Goal: Task Accomplishment & Management: Use online tool/utility

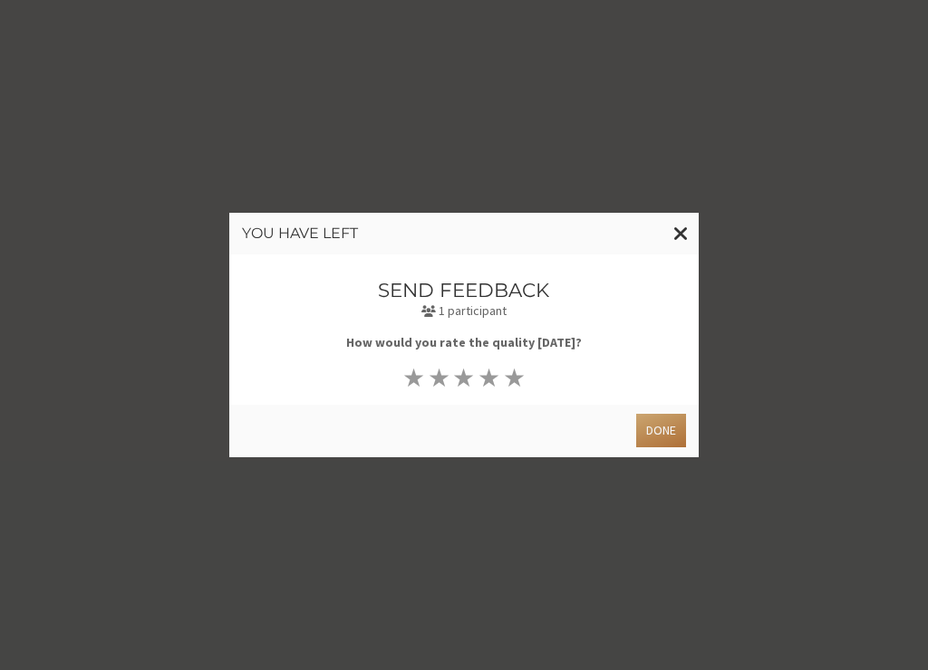
click at [655, 429] on button "Done" at bounding box center [661, 431] width 50 height 34
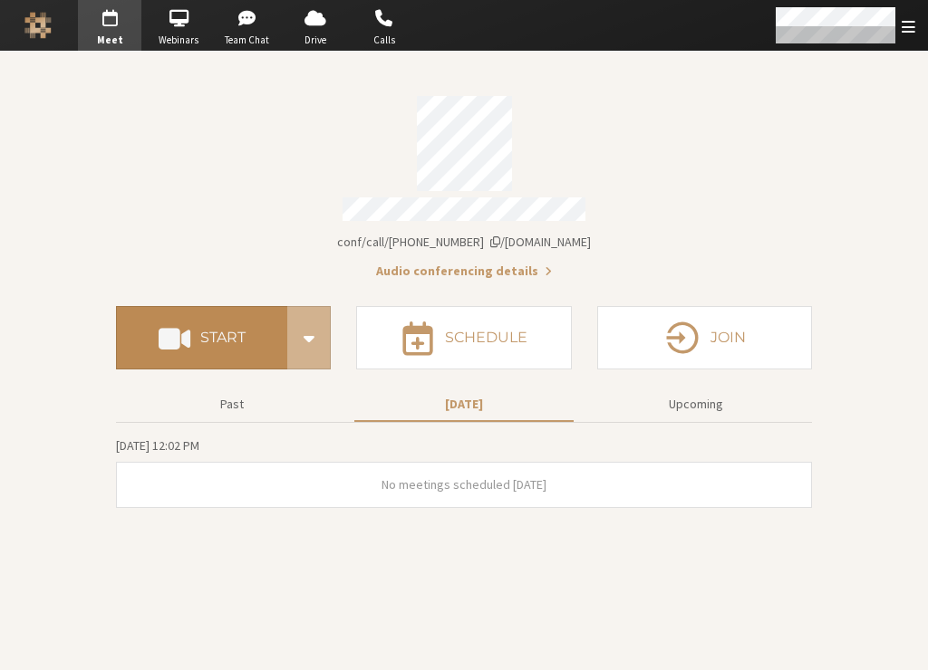
click at [213, 331] on h4 "Start" at bounding box center [222, 338] width 45 height 14
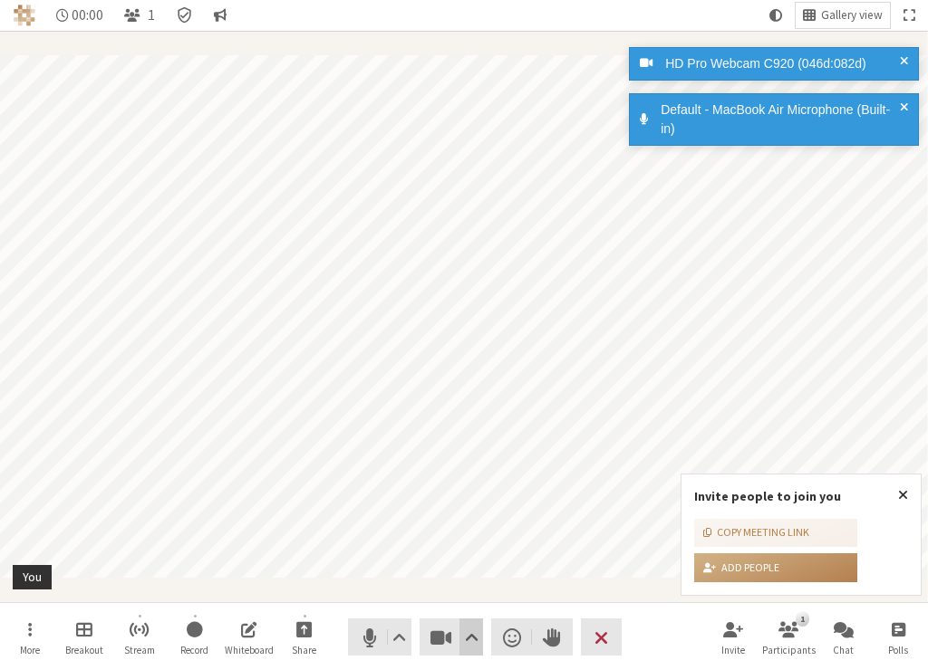
click at [472, 647] on span "Video setting" at bounding box center [472, 637] width 14 height 25
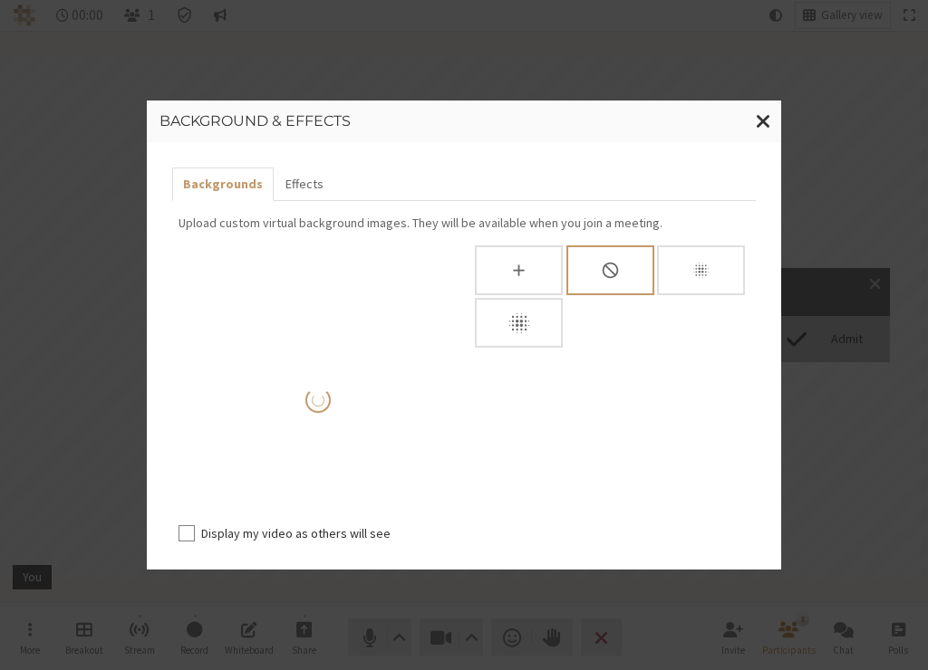
click at [685, 136] on div "Background & effects" at bounding box center [464, 122] width 634 height 42
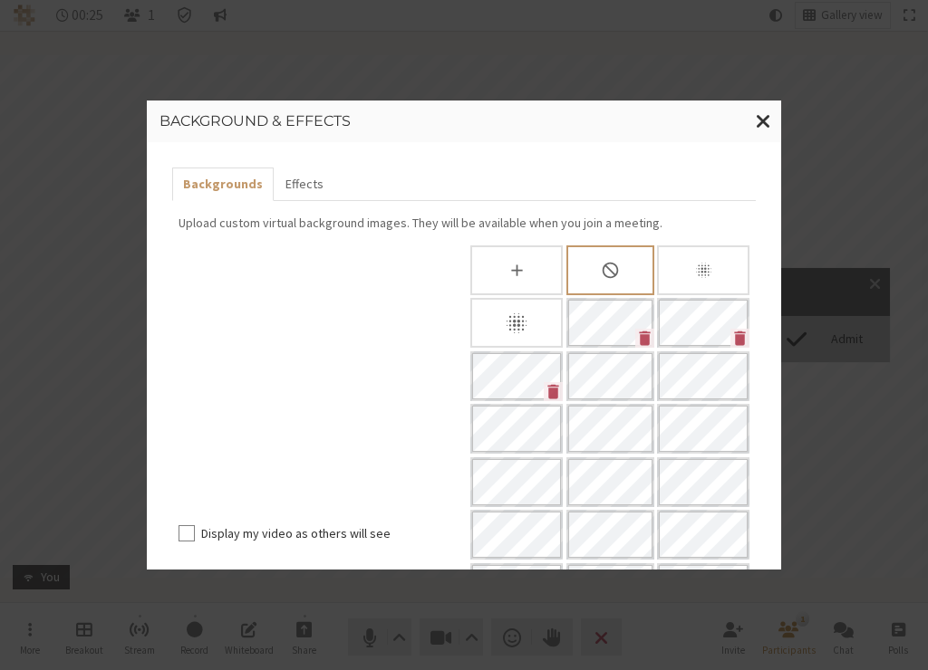
click at [854, 316] on div "Background & effects Backgrounds Effects Upload custom virtual background image…" at bounding box center [464, 335] width 928 height 670
click at [766, 114] on span "Close modal" at bounding box center [763, 121] width 15 height 23
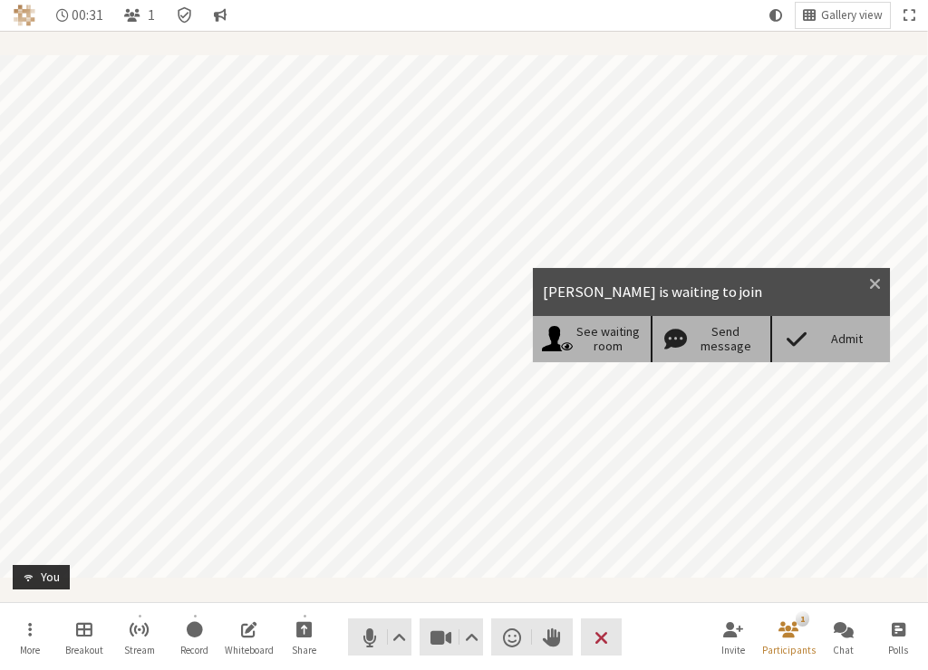
click at [823, 328] on div "Admit" at bounding box center [830, 338] width 120 height 45
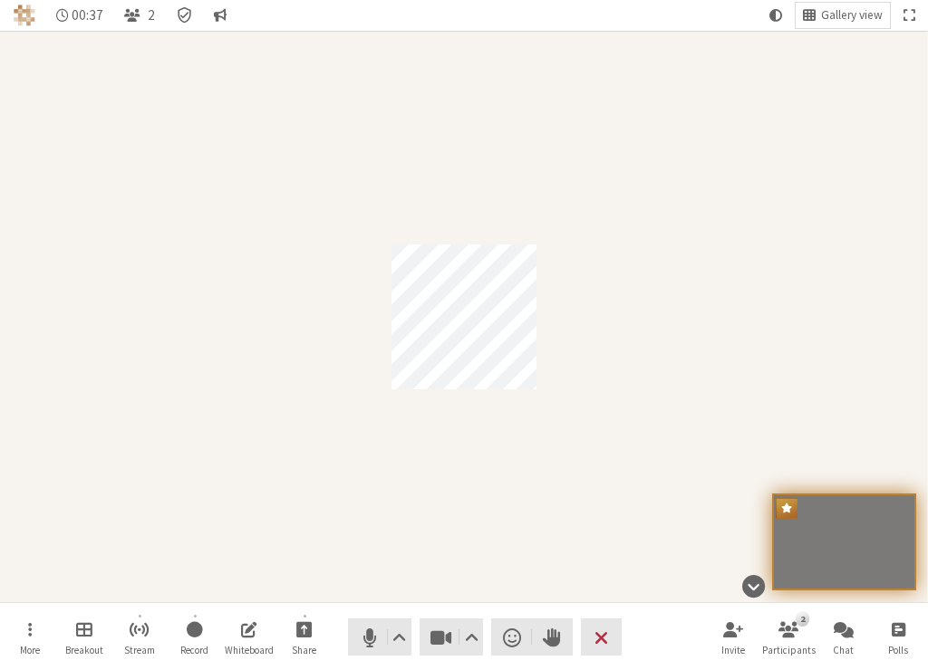
click at [386, 492] on div "Participant" at bounding box center [464, 317] width 928 height 572
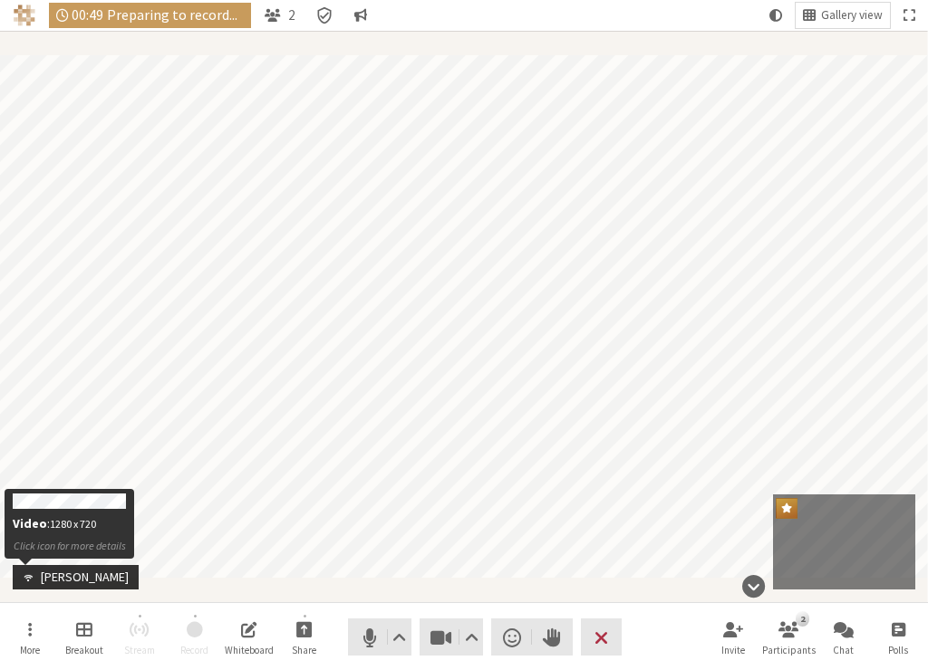
click at [24, 576] on span "Participant" at bounding box center [25, 578] width 18 height 14
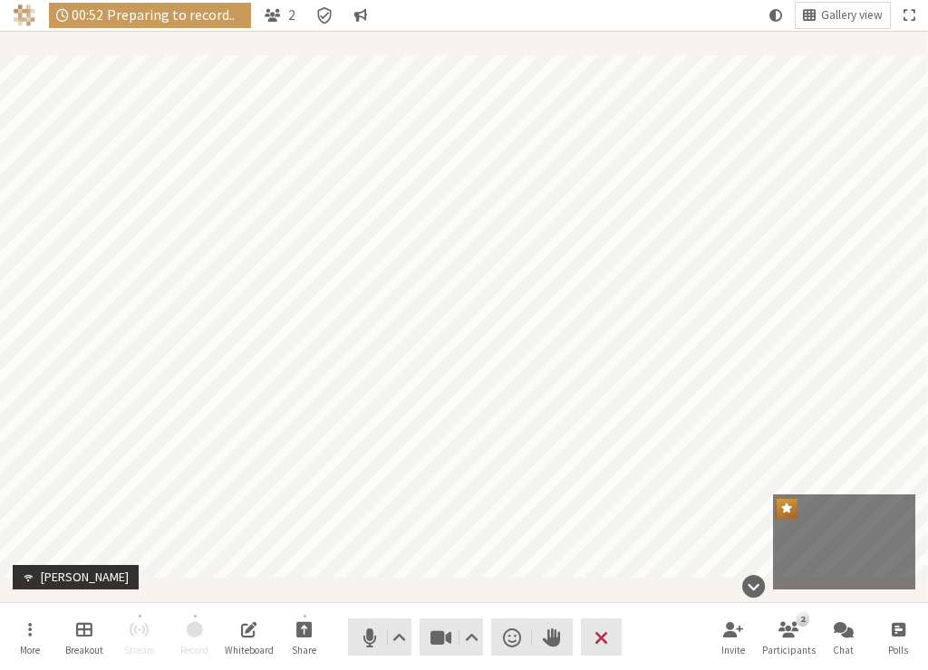
click at [236, 593] on div "Participant" at bounding box center [464, 317] width 928 height 572
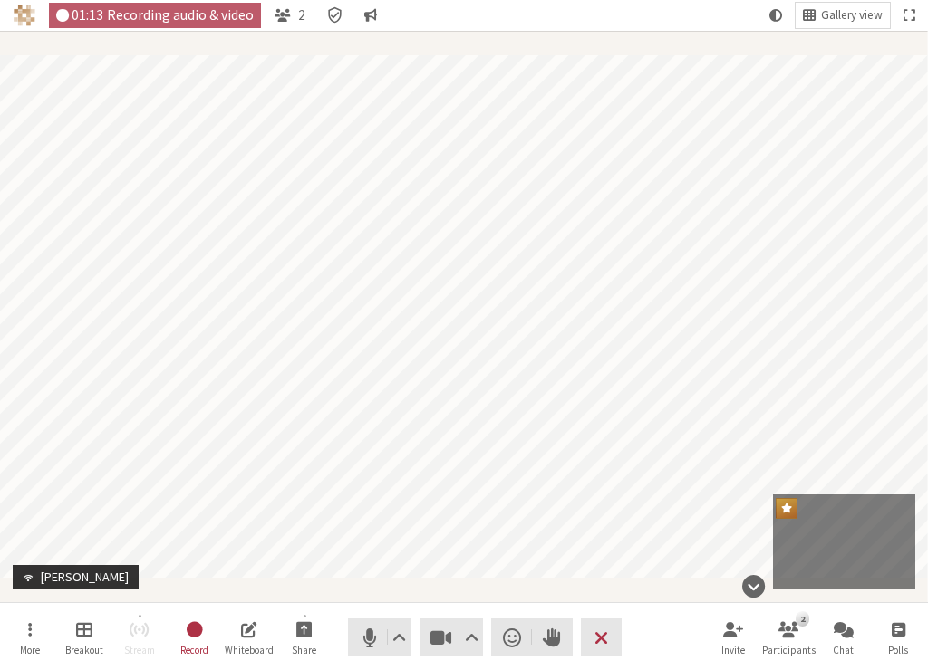
click at [651, 612] on nav "More Breakout Stream Record Whiteboard Share Audio Video Send a reaction Raise …" at bounding box center [465, 637] width 920 height 68
click at [613, 631] on button "Leave" at bounding box center [601, 637] width 41 height 37
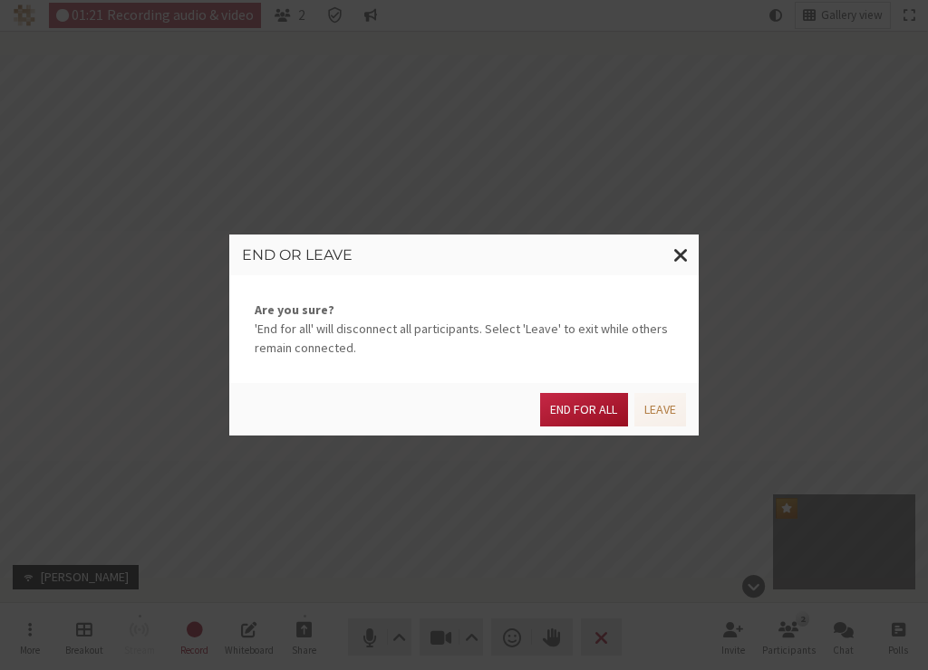
click at [588, 404] on button "End for all" at bounding box center [583, 410] width 87 height 34
